Goal: Transaction & Acquisition: Purchase product/service

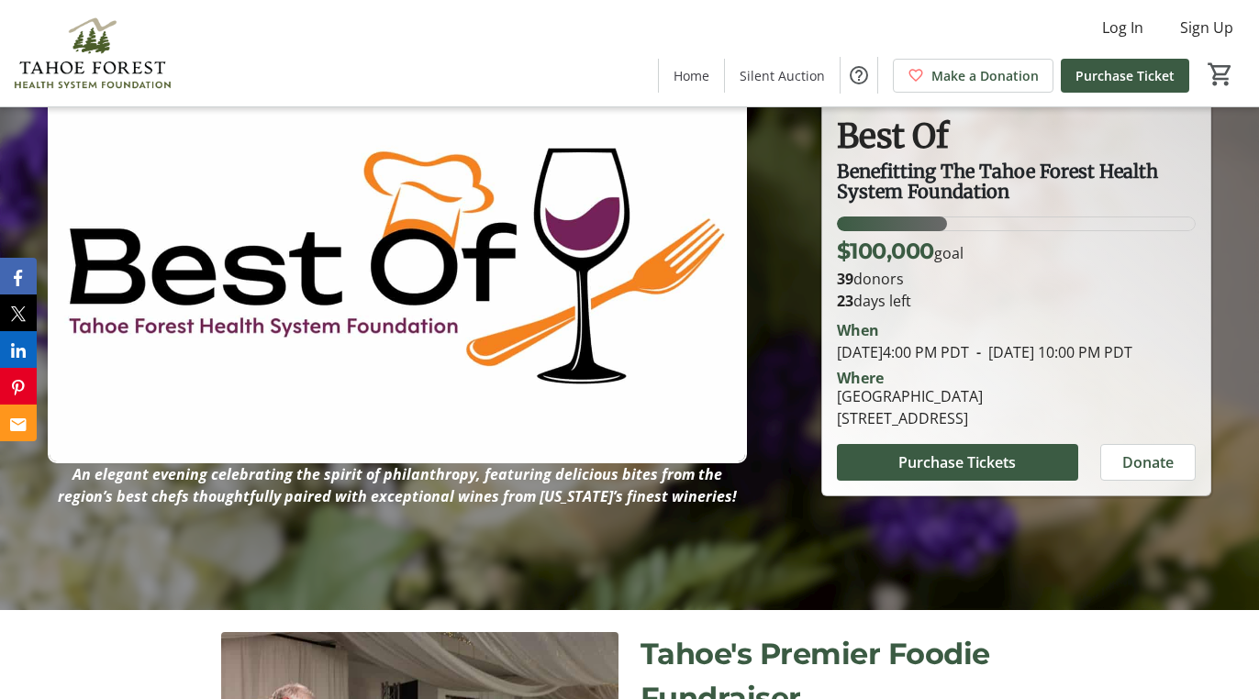
scroll to position [134, 0]
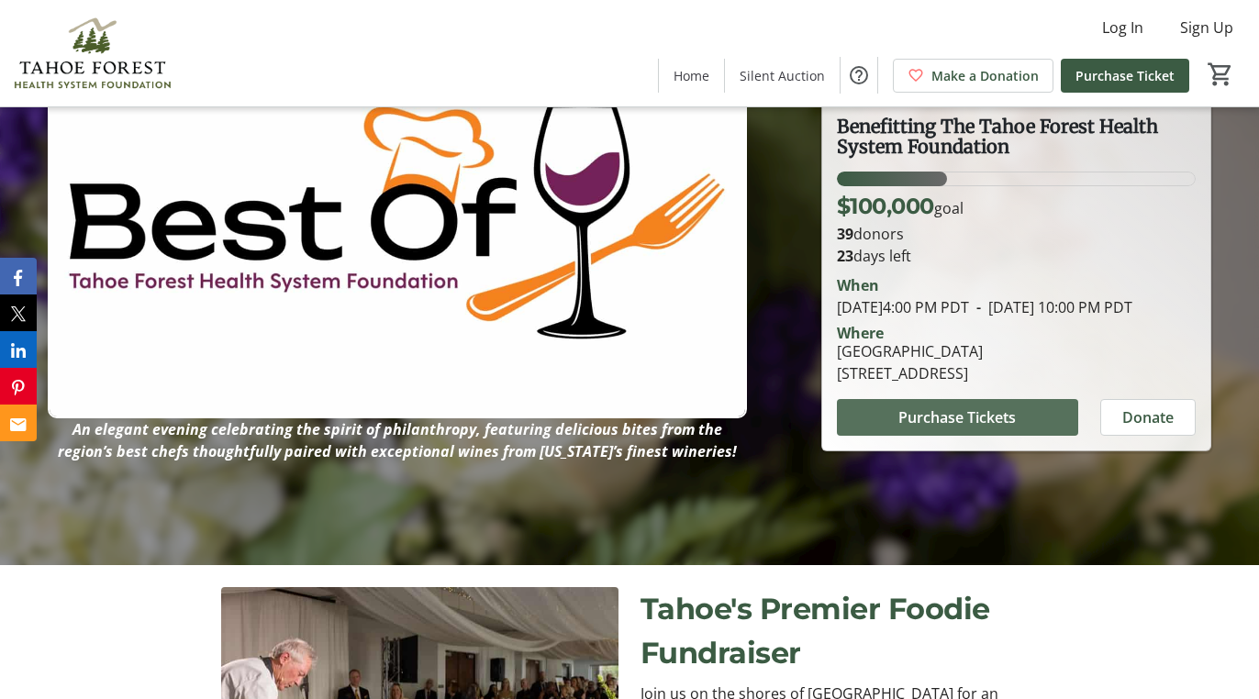
click at [910, 427] on span "Purchase Tickets" at bounding box center [956, 417] width 117 height 22
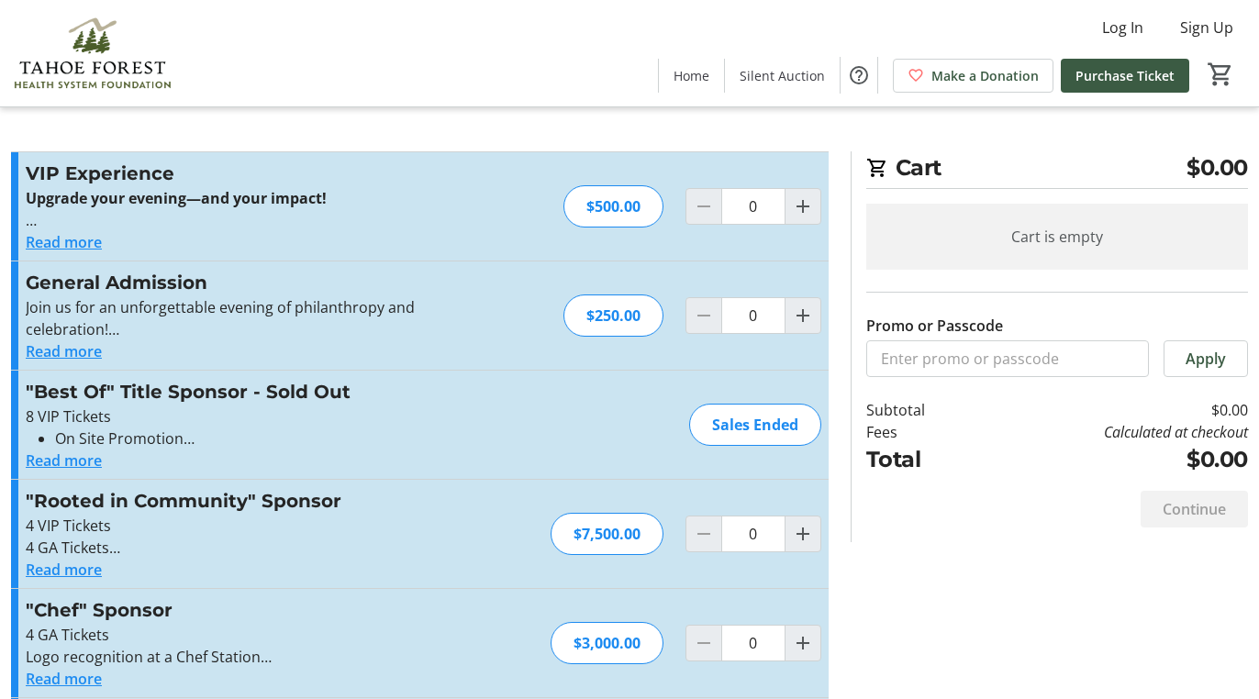
click at [43, 239] on button "Read more" at bounding box center [64, 242] width 76 height 22
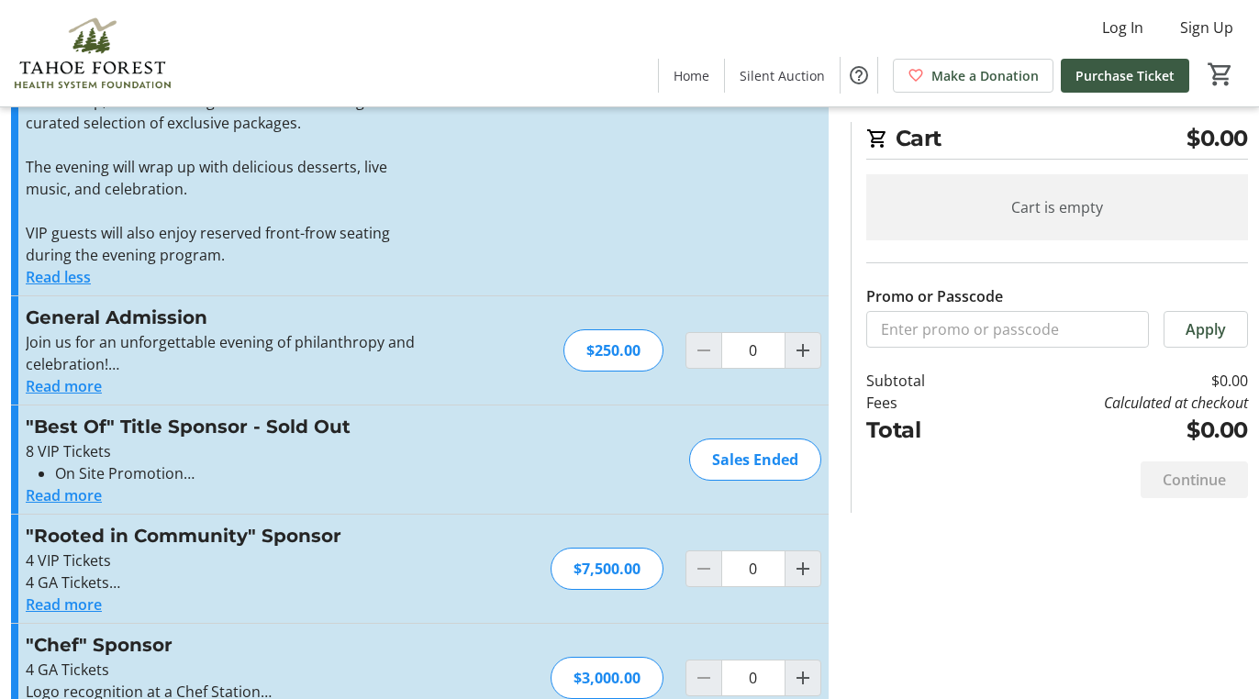
scroll to position [396, 0]
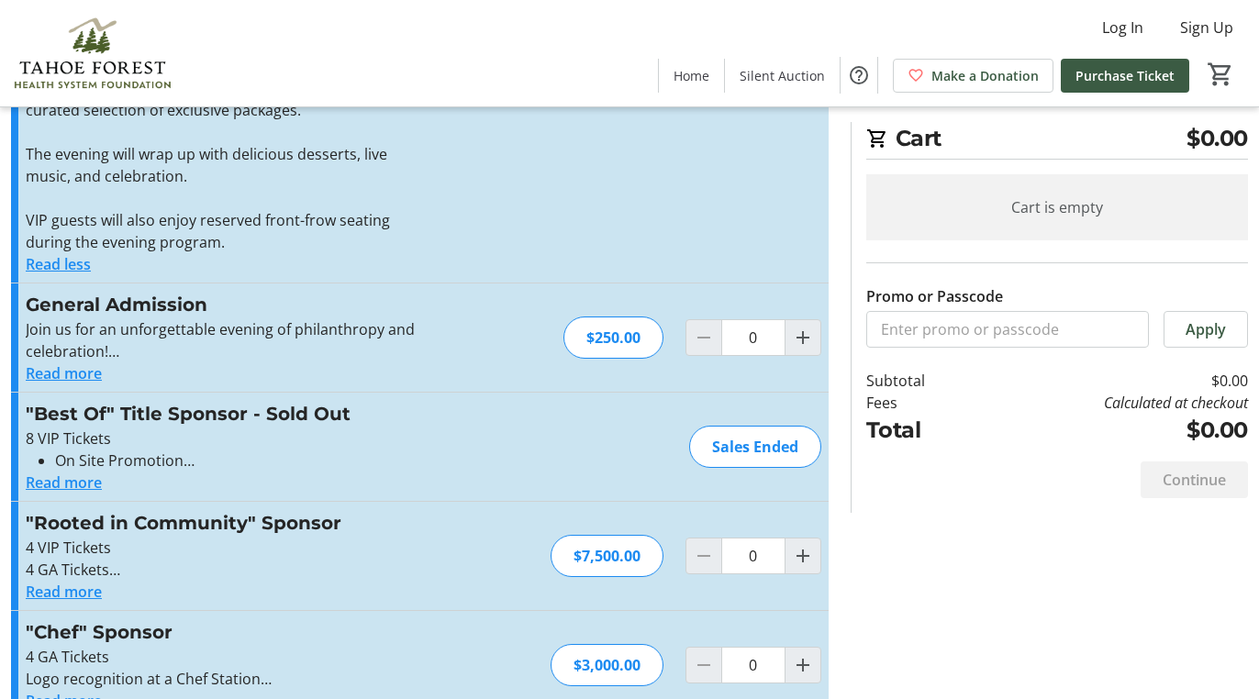
click at [81, 371] on button "Read more" at bounding box center [64, 373] width 76 height 22
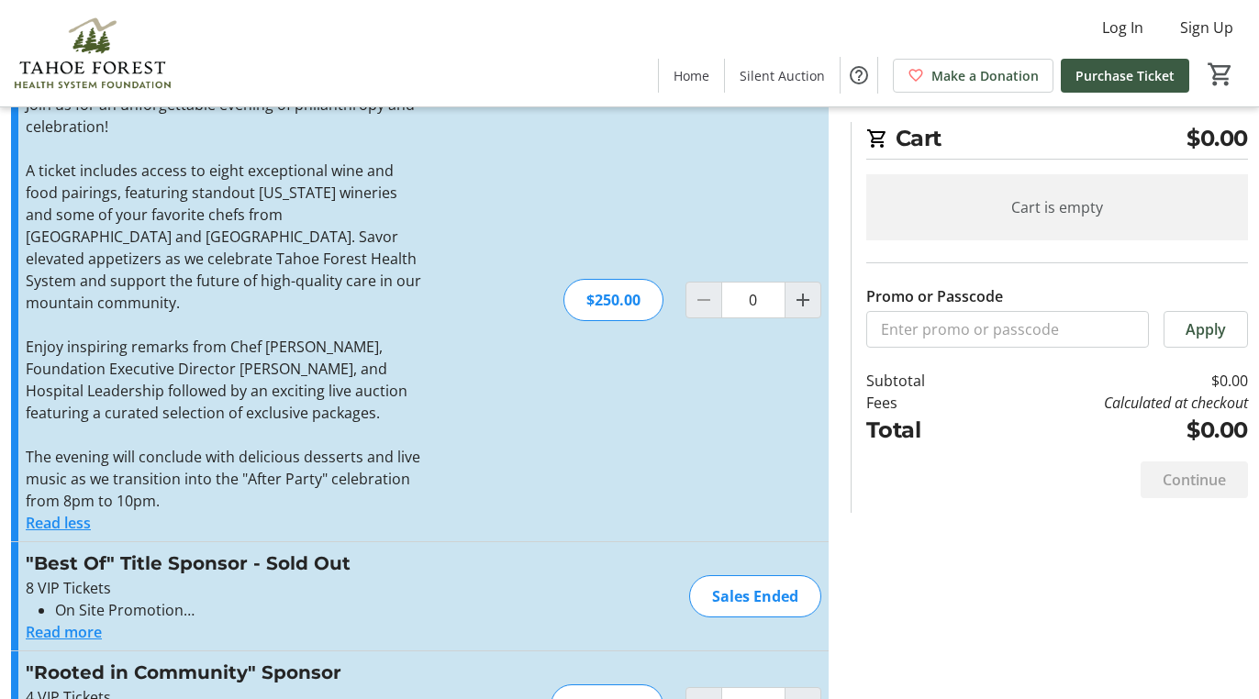
scroll to position [624, 0]
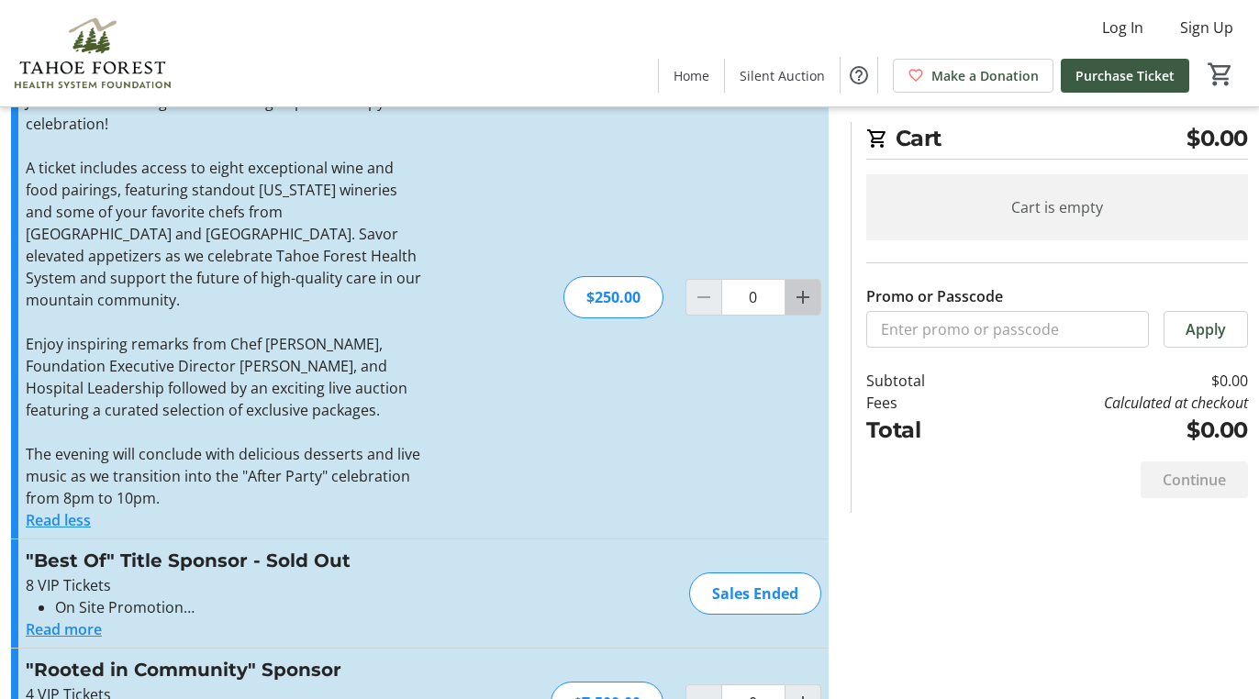
click at [804, 288] on mat-icon "Increment by one" at bounding box center [803, 297] width 22 height 22
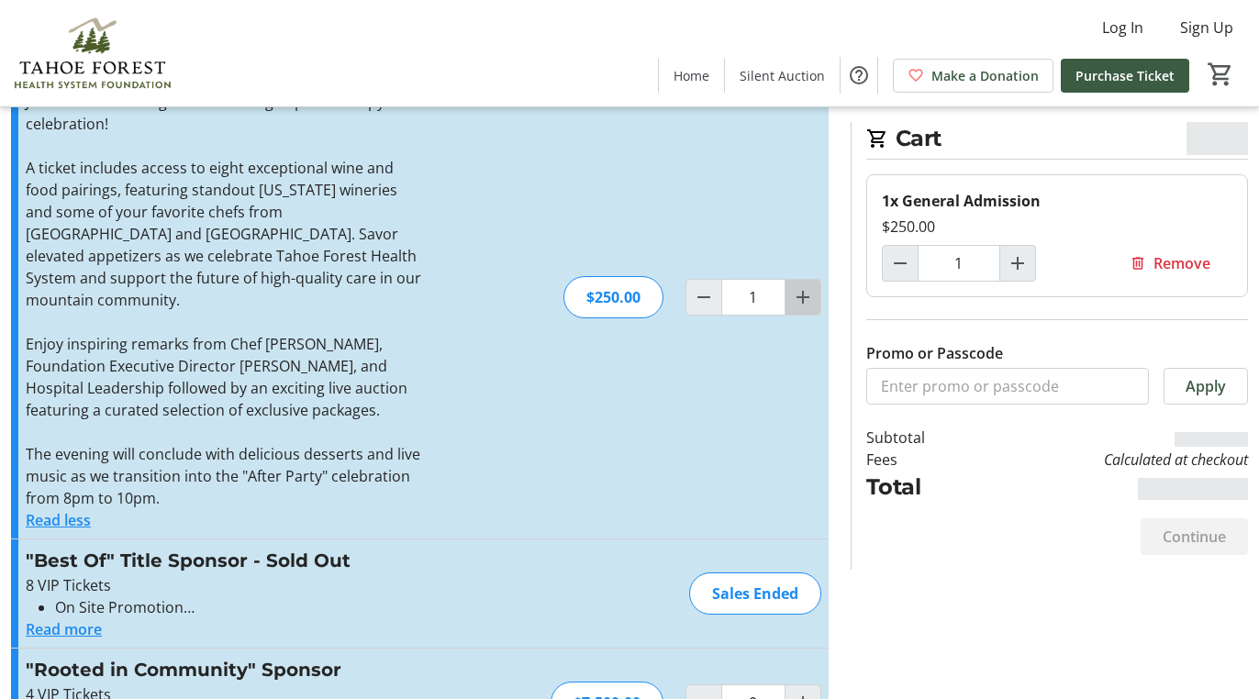
click at [803, 288] on mat-icon "Increment by one" at bounding box center [803, 297] width 22 height 22
type input "2"
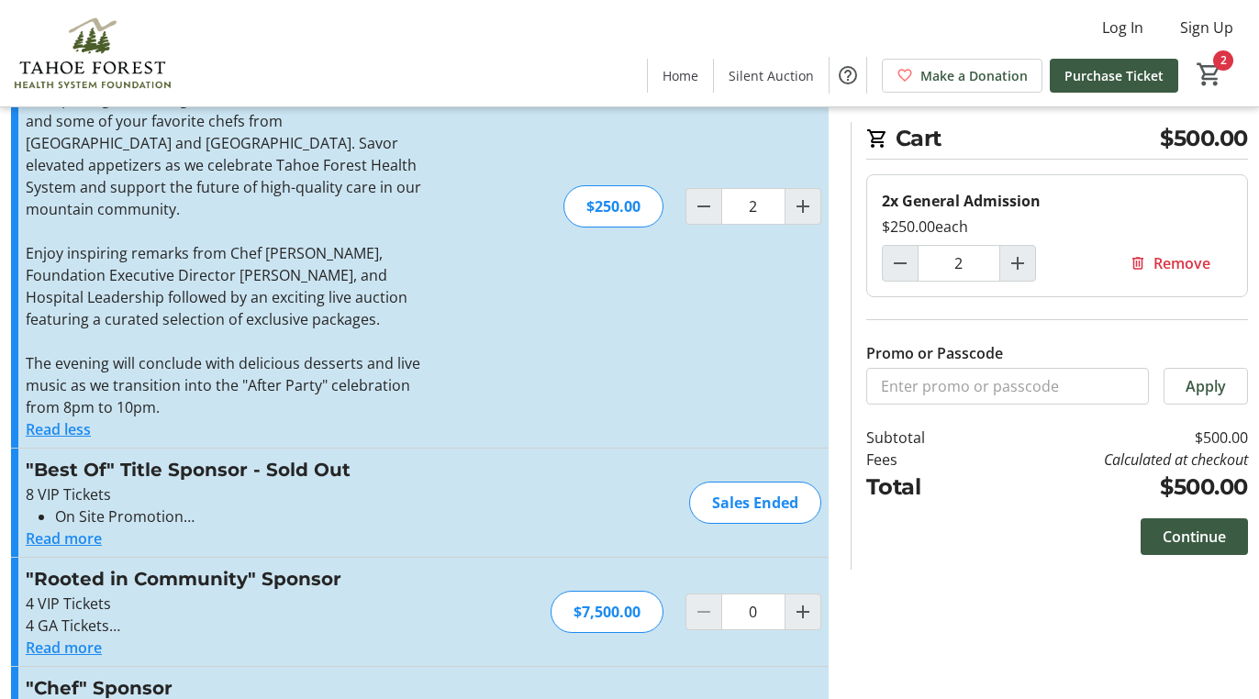
scroll to position [707, 0]
